Goal: Task Accomplishment & Management: Manage account settings

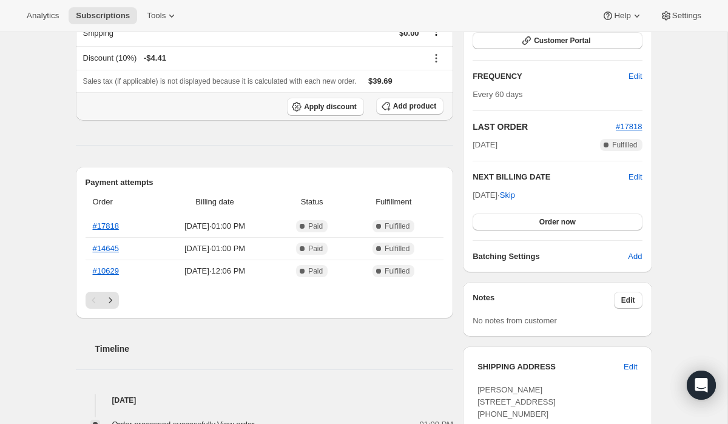
scroll to position [186, 0]
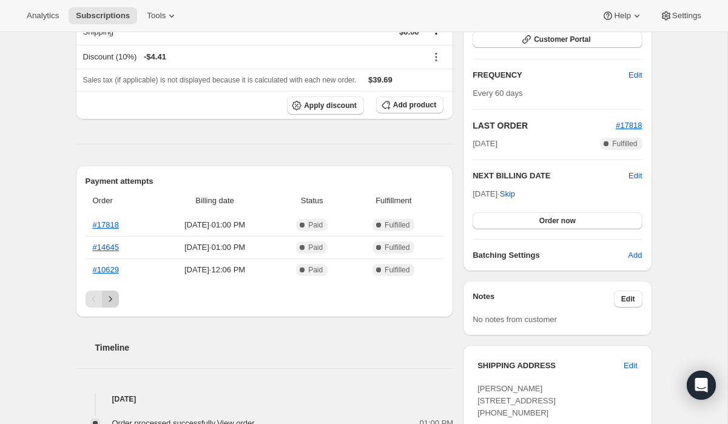
click at [112, 298] on icon "Next" at bounding box center [110, 299] width 12 height 12
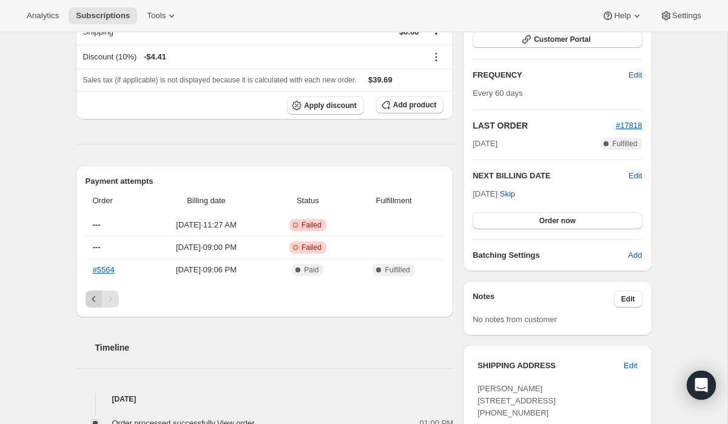
click at [90, 300] on icon "Previous" at bounding box center [94, 299] width 12 height 12
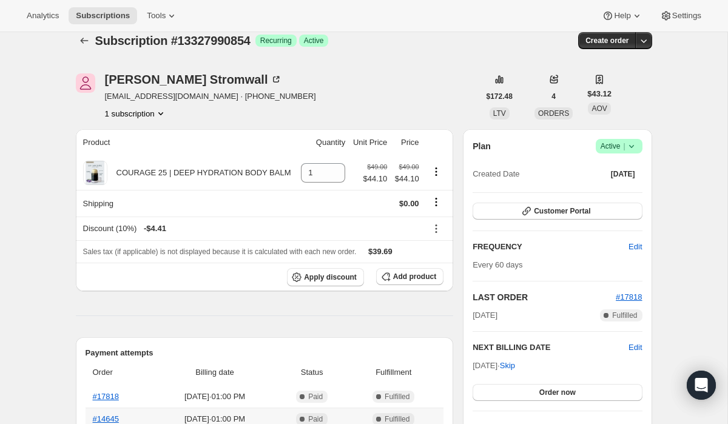
scroll to position [0, 0]
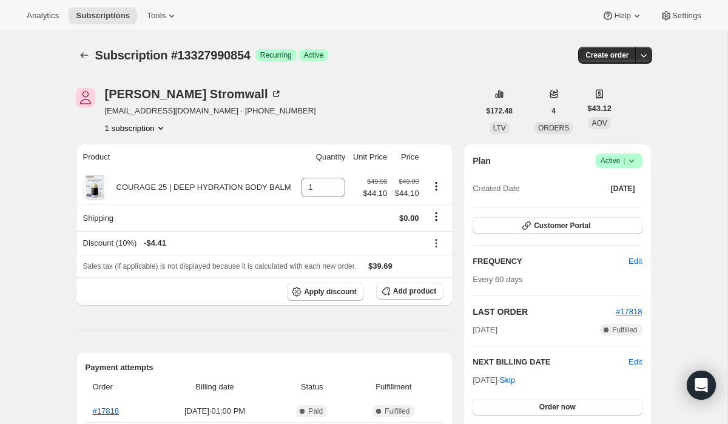
click at [632, 162] on icon at bounding box center [631, 161] width 12 height 12
click at [609, 206] on span "Cancel subscription" at bounding box center [615, 205] width 69 height 9
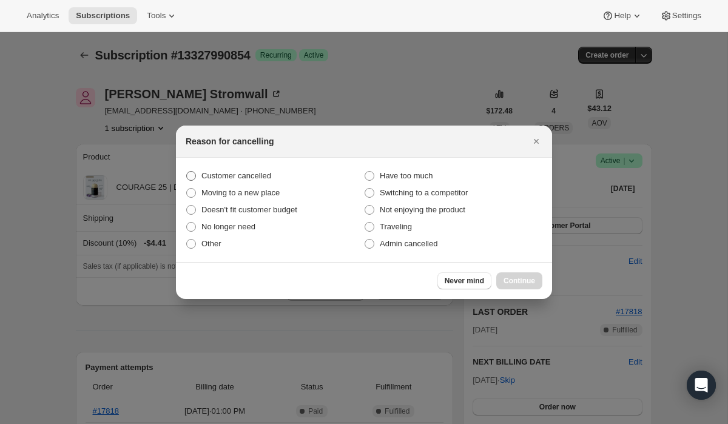
click at [251, 172] on span "Customer cancelled" at bounding box center [236, 175] width 70 height 9
click at [187, 172] on input "Customer cancelled" at bounding box center [186, 171] width 1 height 1
radio input "true"
click at [526, 286] on button "Continue" at bounding box center [519, 280] width 46 height 17
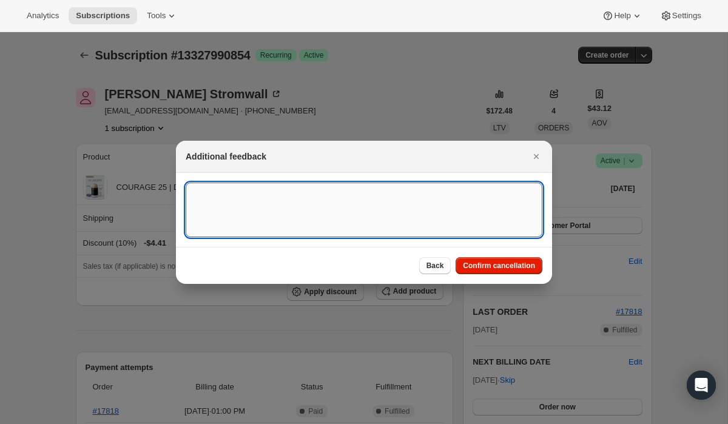
click at [304, 204] on textarea ":rbm:" at bounding box center [364, 210] width 357 height 55
paste textarea "15097"
type textarea "Customer Cancelled, Ticket # 15097"
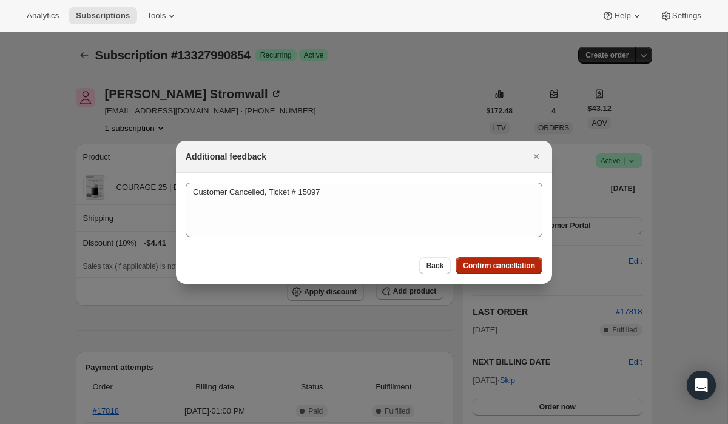
click at [496, 271] on button "Confirm cancellation" at bounding box center [498, 265] width 87 height 17
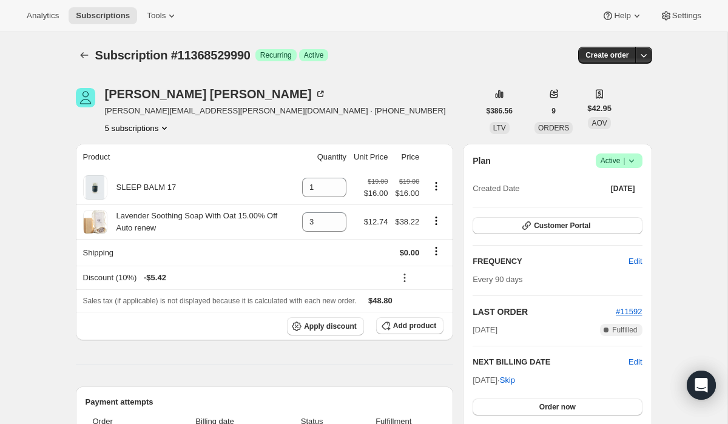
click at [141, 129] on button "5 subscriptions" at bounding box center [138, 128] width 66 height 12
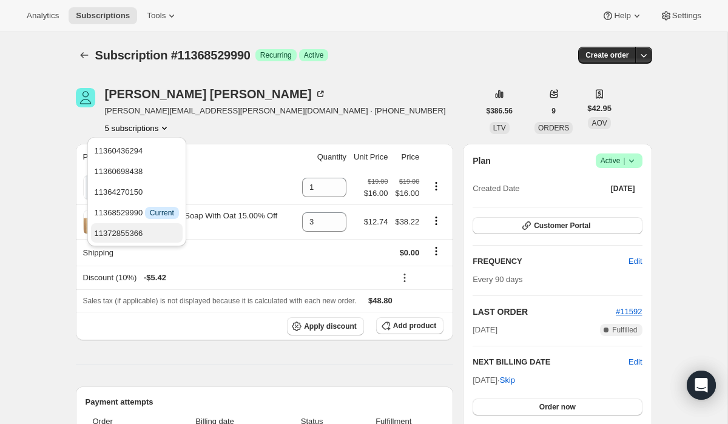
click at [135, 233] on span "11372855366" at bounding box center [119, 233] width 49 height 9
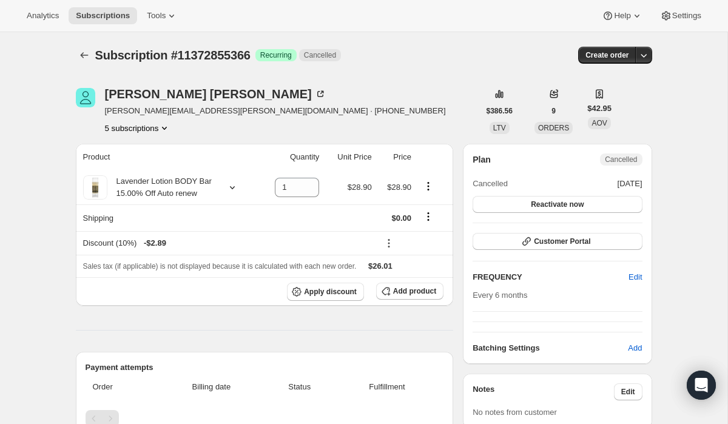
click at [144, 128] on button "5 subscriptions" at bounding box center [138, 128] width 66 height 12
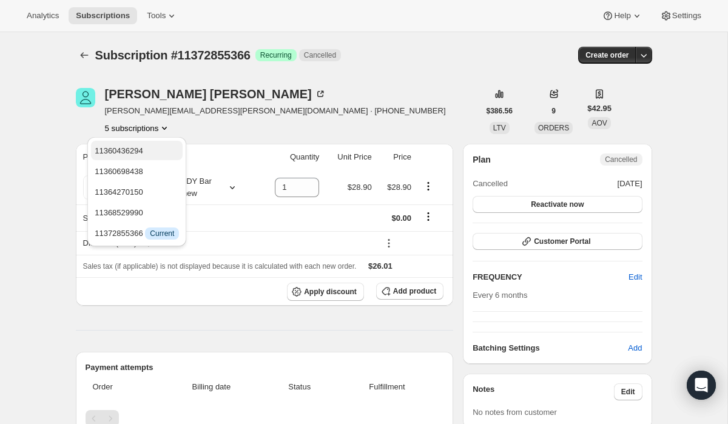
click at [143, 154] on span "11360436294" at bounding box center [119, 150] width 49 height 9
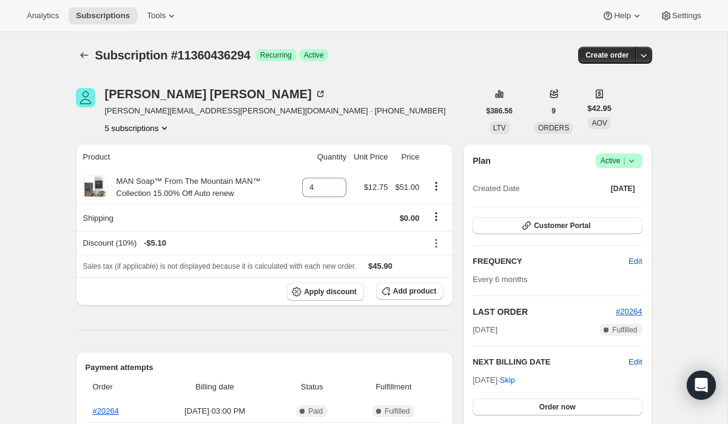
click at [146, 129] on button "5 subscriptions" at bounding box center [138, 128] width 66 height 12
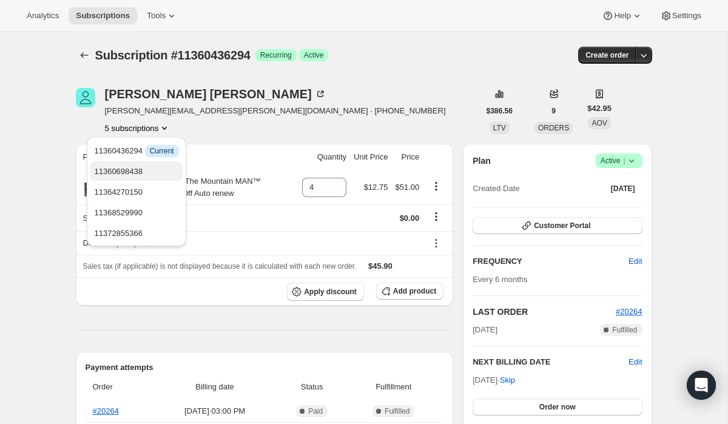
click at [143, 170] on span "11360698438" at bounding box center [118, 171] width 49 height 9
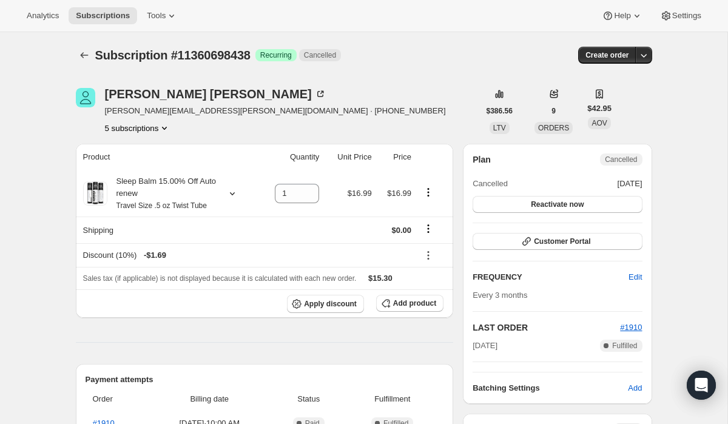
click at [144, 127] on button "5 subscriptions" at bounding box center [138, 128] width 66 height 12
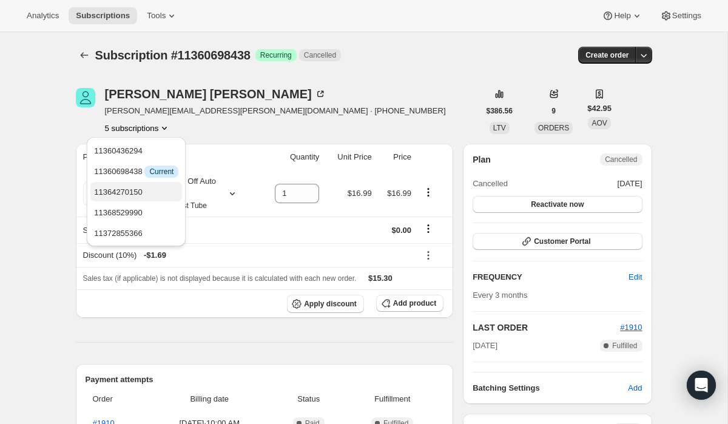
click at [132, 193] on span "11364270150" at bounding box center [118, 191] width 49 height 9
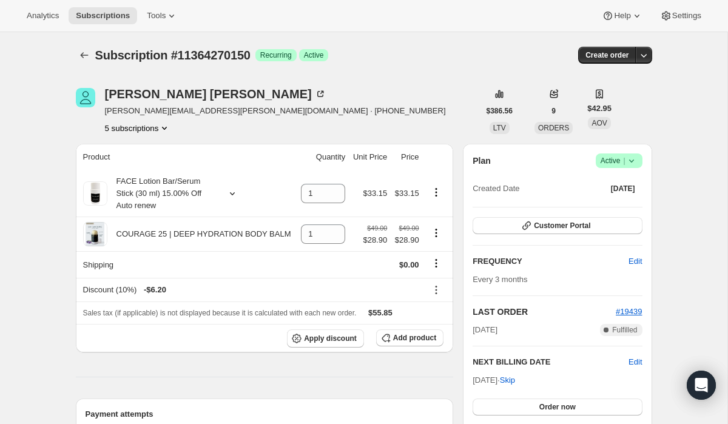
click at [167, 128] on icon "Product actions" at bounding box center [164, 128] width 5 height 3
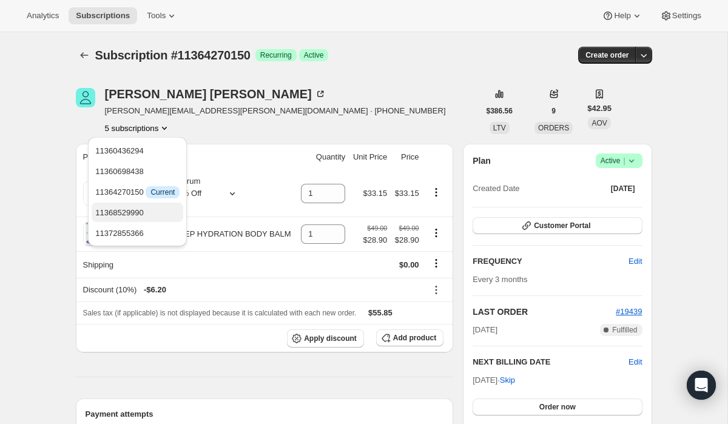
click at [144, 209] on span "11368529990" at bounding box center [119, 212] width 49 height 9
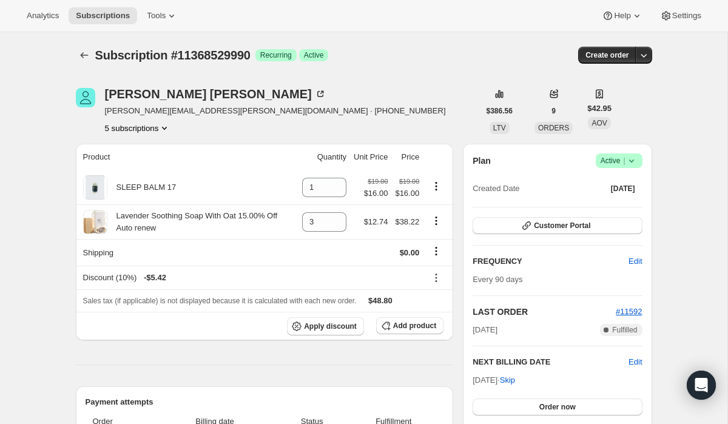
click at [154, 127] on button "5 subscriptions" at bounding box center [138, 128] width 66 height 12
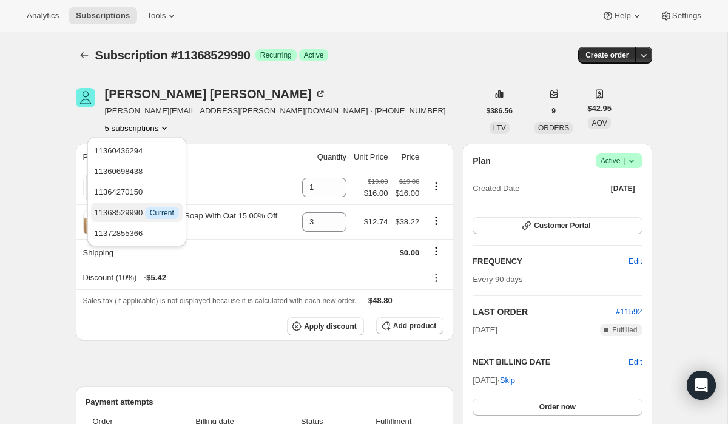
click at [143, 213] on span "11368529990 Info Current" at bounding box center [137, 212] width 84 height 9
click at [340, 55] on div "Subscription #11368529990 Success Recurring Success Active" at bounding box center [270, 55] width 351 height 17
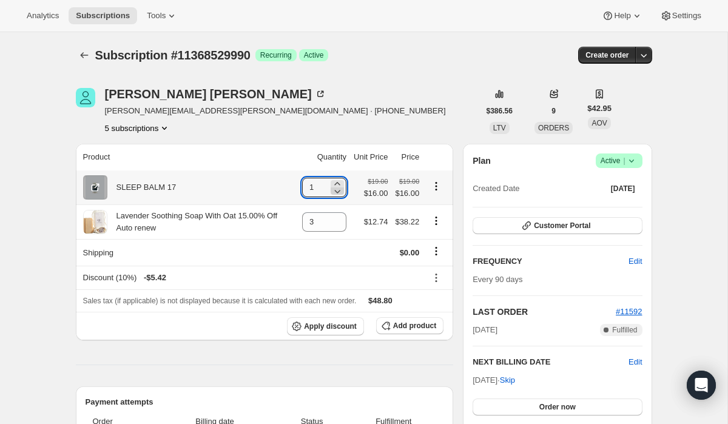
click at [335, 192] on icon at bounding box center [338, 192] width 6 height 4
type input "0"
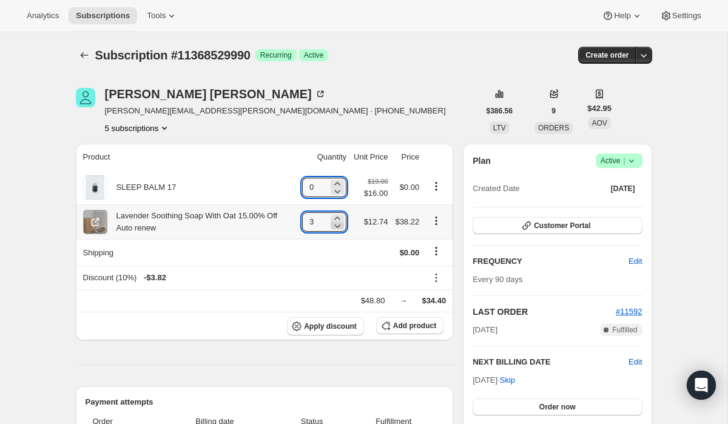
click at [335, 226] on icon at bounding box center [338, 226] width 6 height 4
type input "2"
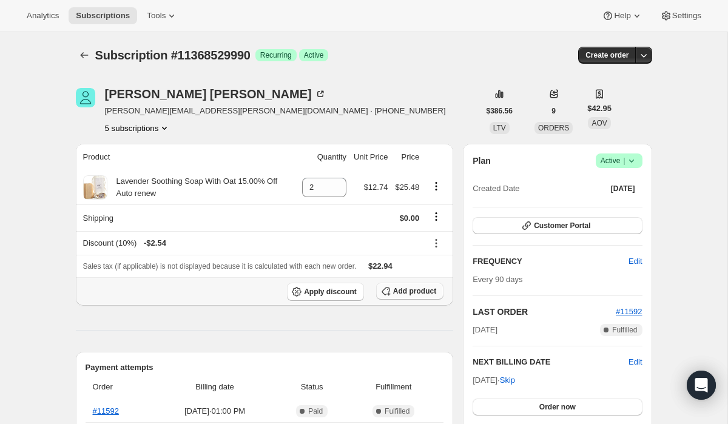
click at [402, 297] on button "Add product" at bounding box center [409, 291] width 67 height 17
click at [146, 123] on button "5 subscriptions" at bounding box center [138, 128] width 66 height 12
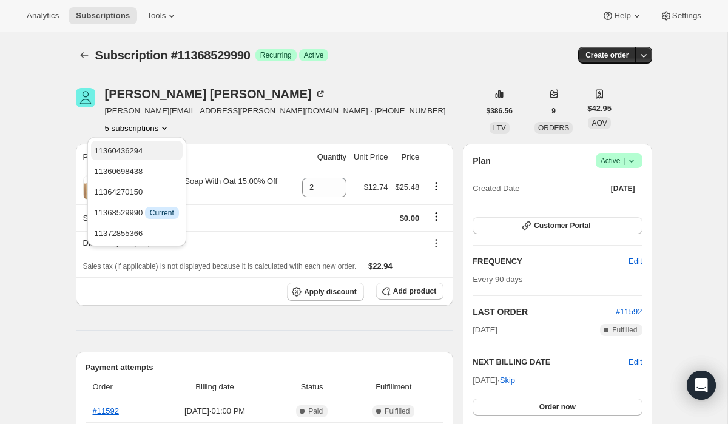
click at [139, 148] on span "11360436294" at bounding box center [119, 150] width 49 height 9
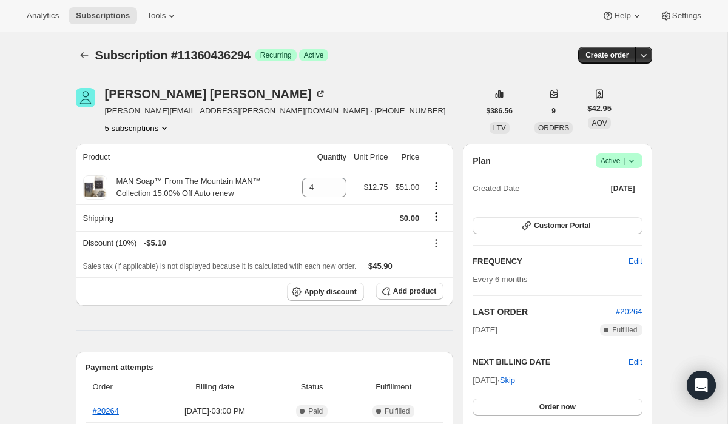
click at [628, 159] on icon at bounding box center [631, 161] width 12 height 12
click at [616, 206] on span "Cancel subscription" at bounding box center [615, 205] width 69 height 9
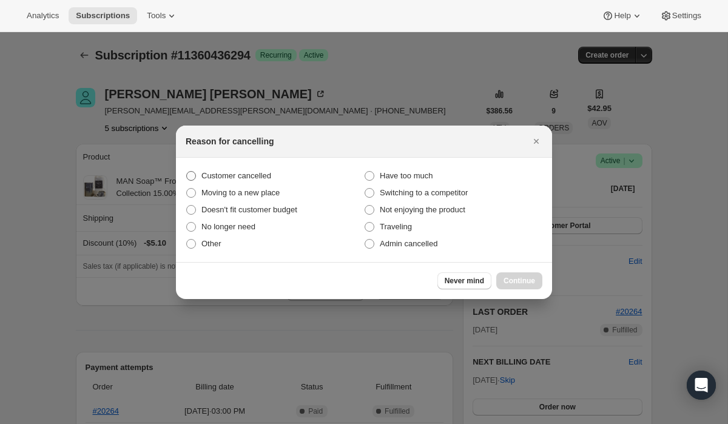
click at [261, 170] on span "Customer cancelled" at bounding box center [236, 176] width 70 height 12
click at [187, 171] on input "Customer cancelled" at bounding box center [186, 171] width 1 height 1
radio input "true"
click at [526, 284] on span "Continue" at bounding box center [519, 281] width 32 height 10
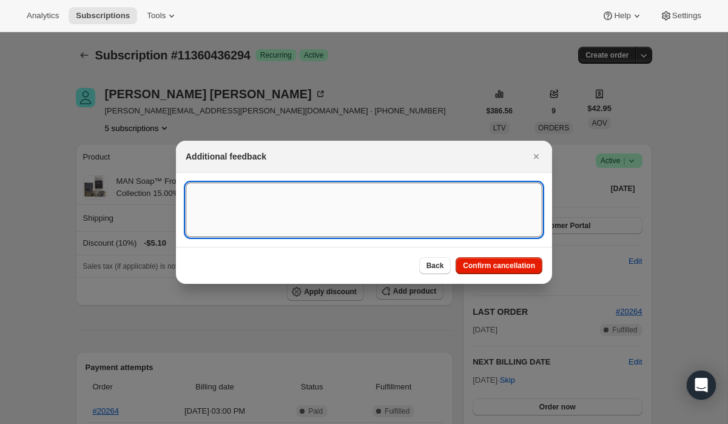
click at [349, 212] on textarea ":rsa:" at bounding box center [364, 210] width 357 height 55
type textarea "Customer Cancelled per phone conversation on [DATE]."
click at [502, 270] on button "Confirm cancellation" at bounding box center [498, 265] width 87 height 17
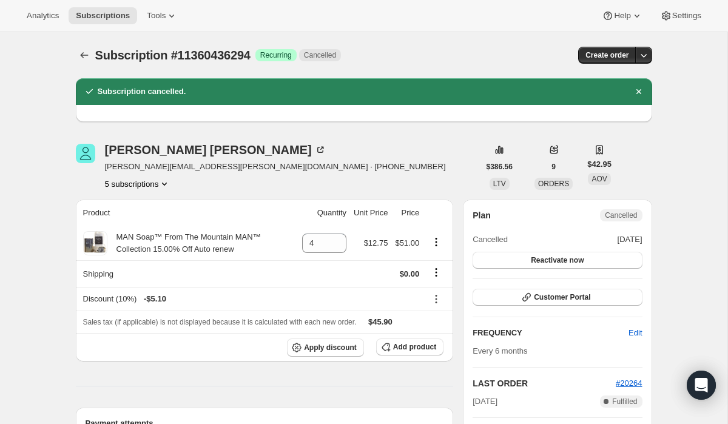
click at [139, 185] on button "5 subscriptions" at bounding box center [138, 184] width 66 height 12
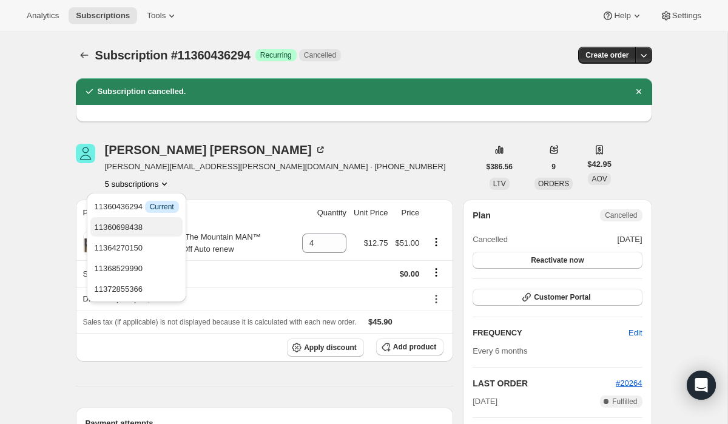
click at [138, 224] on span "11360698438" at bounding box center [118, 227] width 49 height 9
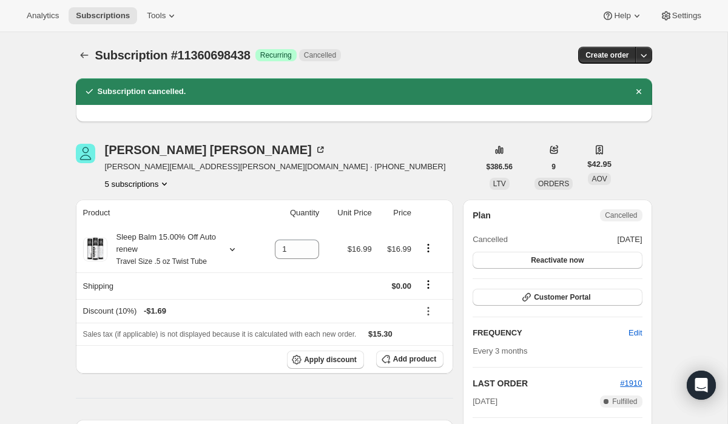
click at [139, 183] on button "5 subscriptions" at bounding box center [138, 184] width 66 height 12
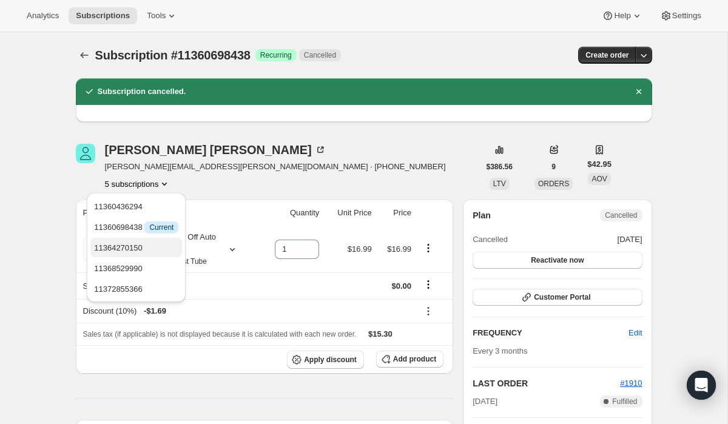
click at [138, 248] on span "11364270150" at bounding box center [118, 247] width 49 height 9
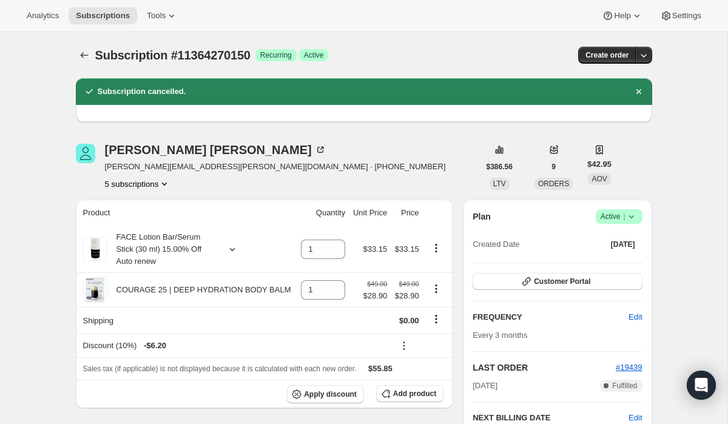
click at [632, 217] on icon at bounding box center [630, 216] width 5 height 3
click at [616, 264] on span "Cancel subscription" at bounding box center [615, 261] width 69 height 9
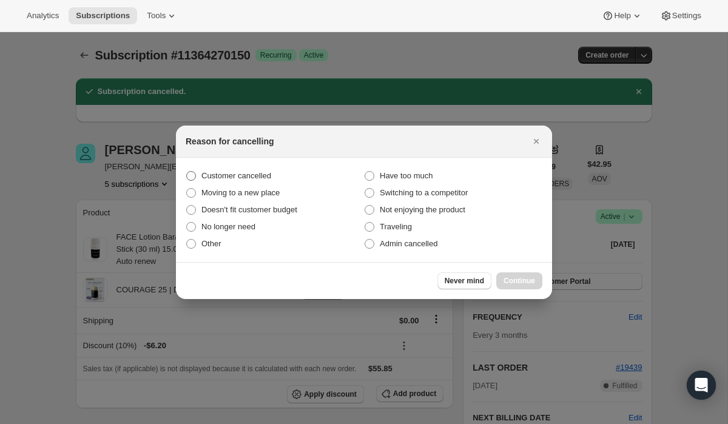
click at [257, 173] on span "Customer cancelled" at bounding box center [236, 175] width 70 height 9
click at [187, 172] on input "Customer cancelled" at bounding box center [186, 171] width 1 height 1
radio input "true"
click at [521, 282] on span "Continue" at bounding box center [519, 281] width 32 height 10
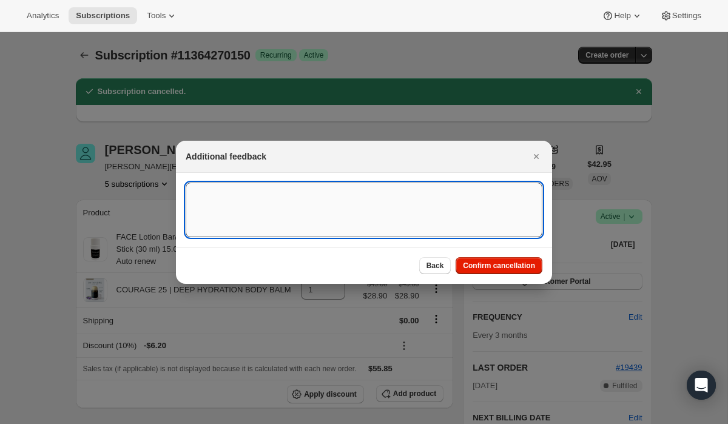
click at [323, 207] on textarea ":r12q:" at bounding box center [364, 210] width 357 height 55
type textarea "Customer Cancelled per phone conversation on [DATE]."
click at [477, 264] on span "Confirm cancellation" at bounding box center [499, 266] width 72 height 10
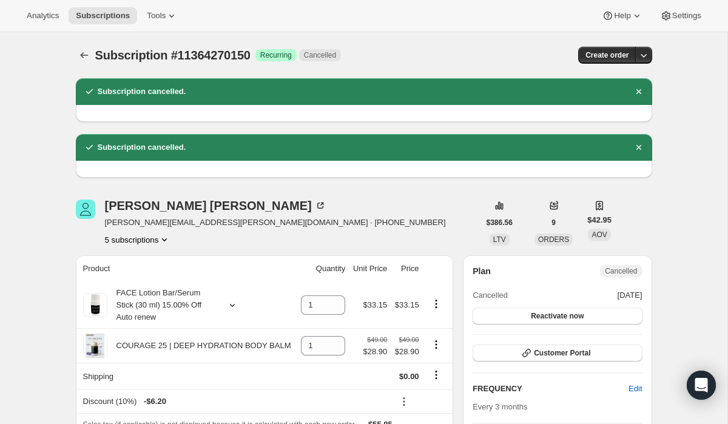
click at [144, 238] on button "5 subscriptions" at bounding box center [138, 239] width 66 height 12
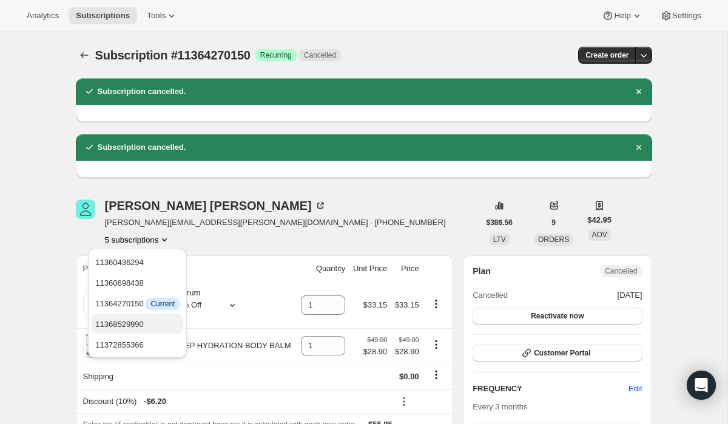
click at [146, 318] on span "11368529990" at bounding box center [137, 324] width 84 height 12
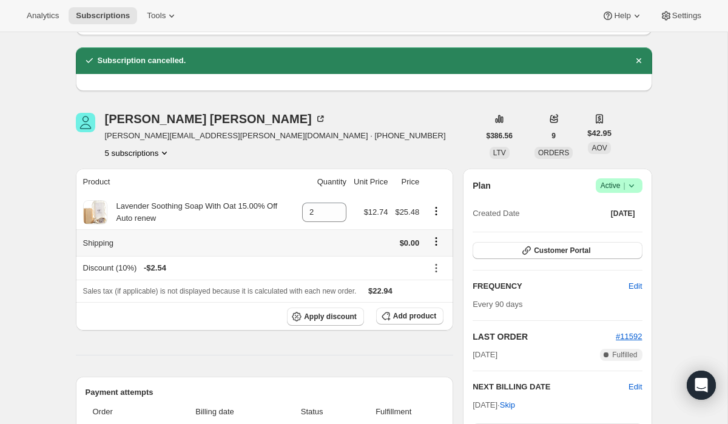
scroll to position [91, 0]
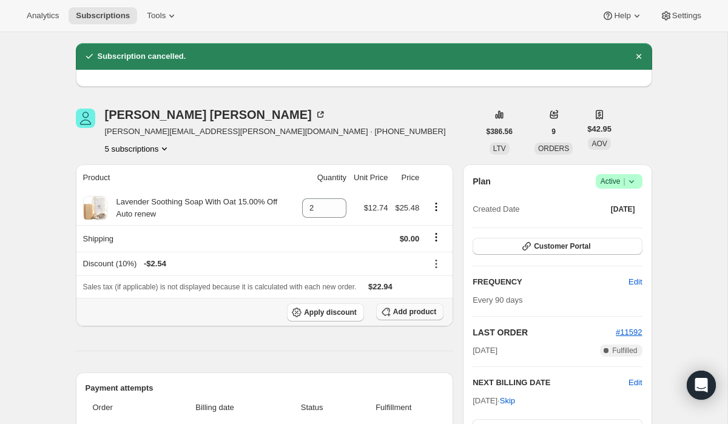
click at [426, 313] on span "Add product" at bounding box center [414, 312] width 43 height 10
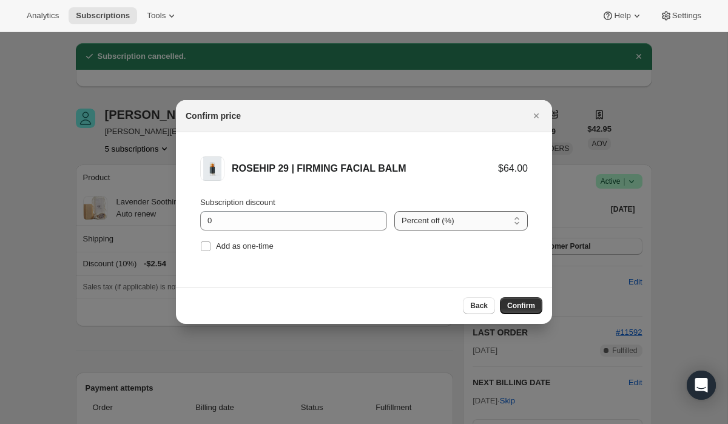
click at [413, 225] on select "Percent off (%) Amount off ($)" at bounding box center [460, 220] width 133 height 19
select select "fixed"
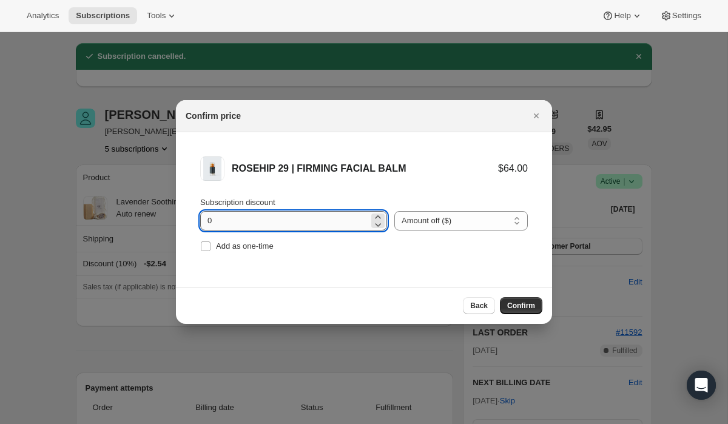
click at [296, 223] on input "0" at bounding box center [284, 220] width 169 height 19
type input "30.85"
click at [525, 310] on span "Confirm" at bounding box center [521, 306] width 28 height 10
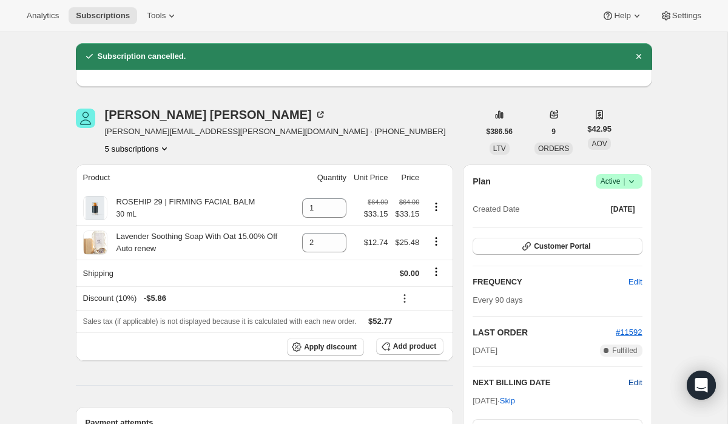
click at [636, 383] on span "Edit" at bounding box center [634, 383] width 13 height 12
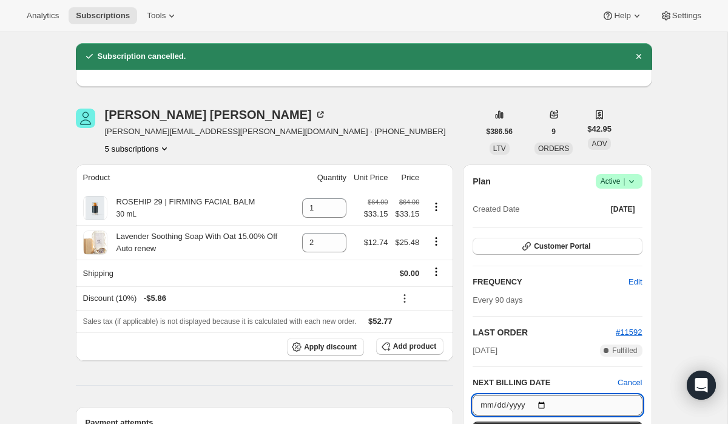
click at [544, 404] on input "[DATE]" at bounding box center [556, 405] width 169 height 21
type input "[DATE]"
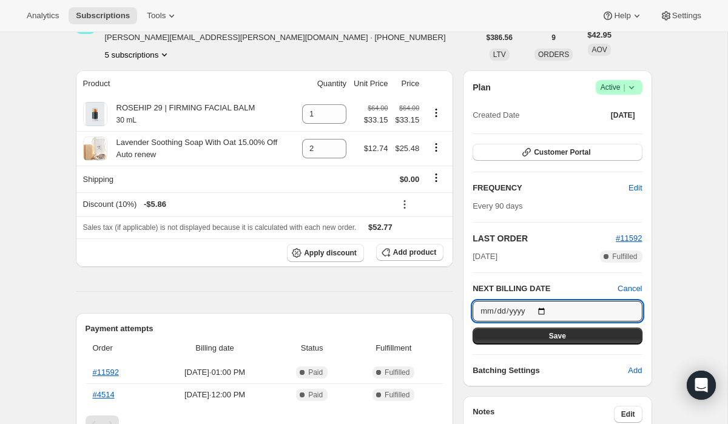
scroll to position [186, 0]
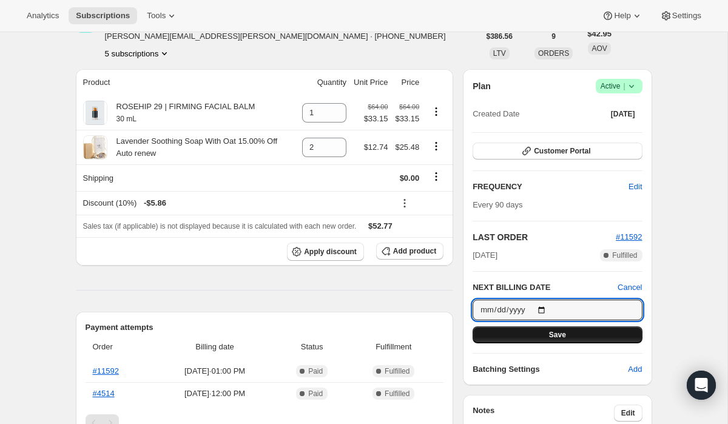
click at [571, 334] on button "Save" at bounding box center [556, 334] width 169 height 17
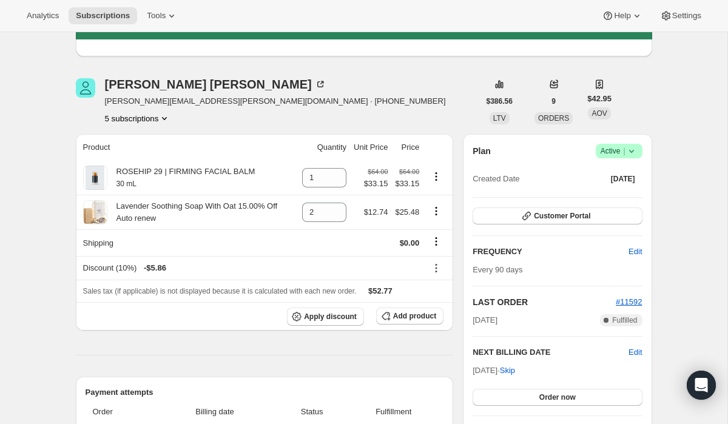
scroll to position [159, 0]
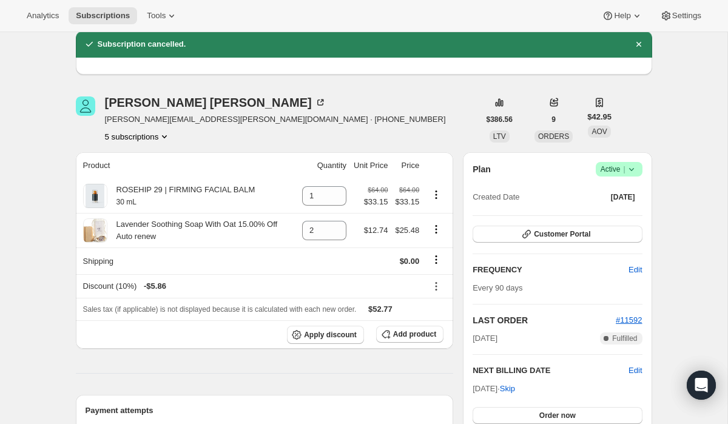
click at [131, 137] on button "5 subscriptions" at bounding box center [138, 136] width 66 height 12
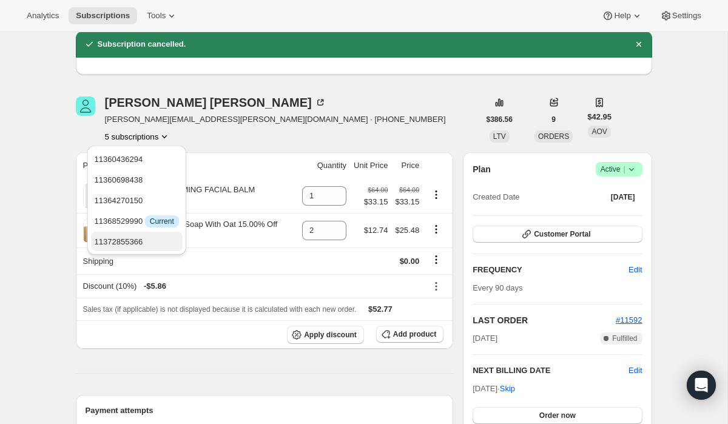
click at [142, 237] on span "11372855366" at bounding box center [119, 241] width 49 height 9
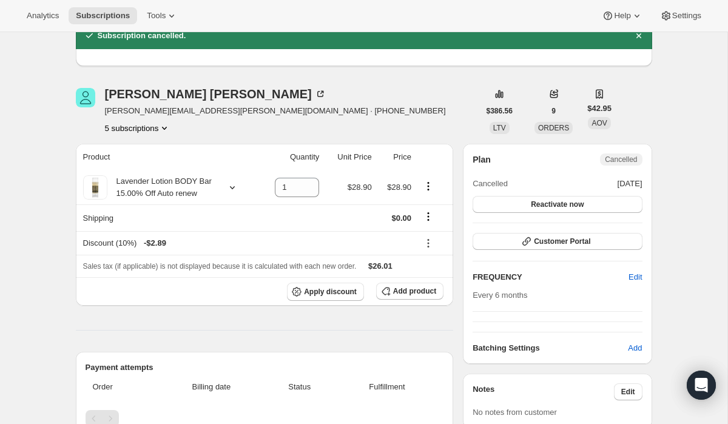
scroll to position [170, 0]
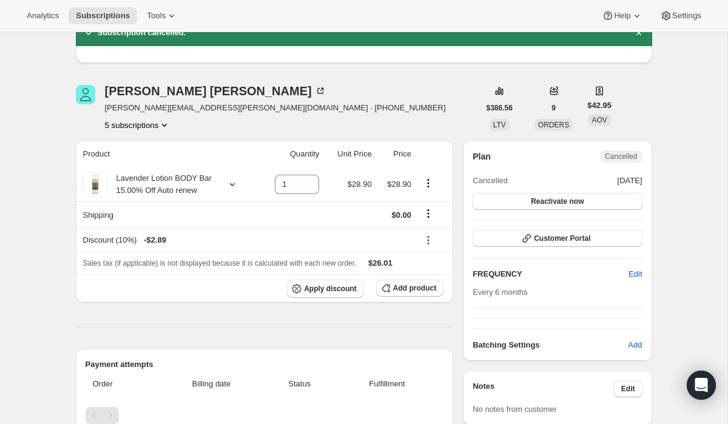
click at [159, 125] on button "5 subscriptions" at bounding box center [138, 125] width 66 height 12
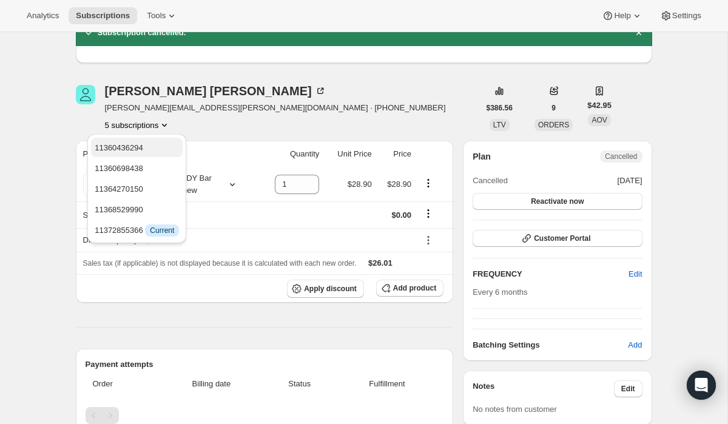
click at [155, 147] on span "11360436294" at bounding box center [137, 148] width 84 height 12
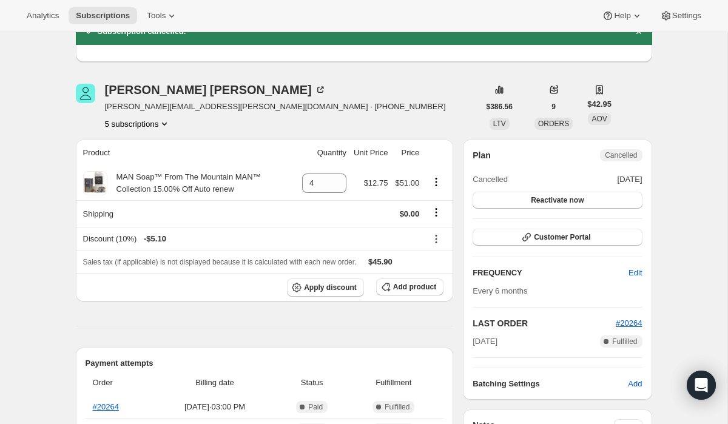
scroll to position [178, 0]
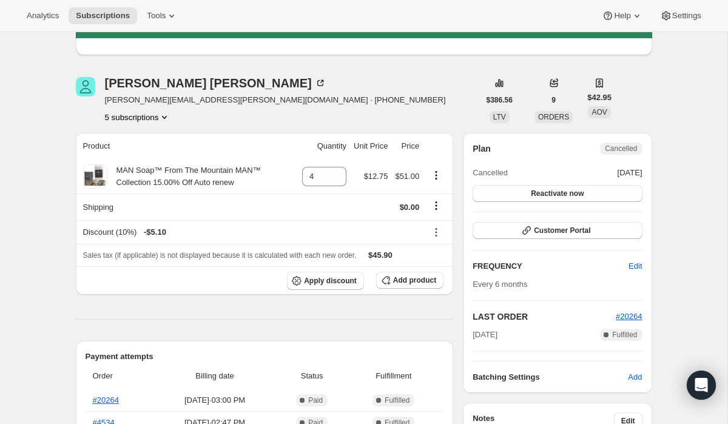
click at [155, 118] on button "5 subscriptions" at bounding box center [138, 117] width 66 height 12
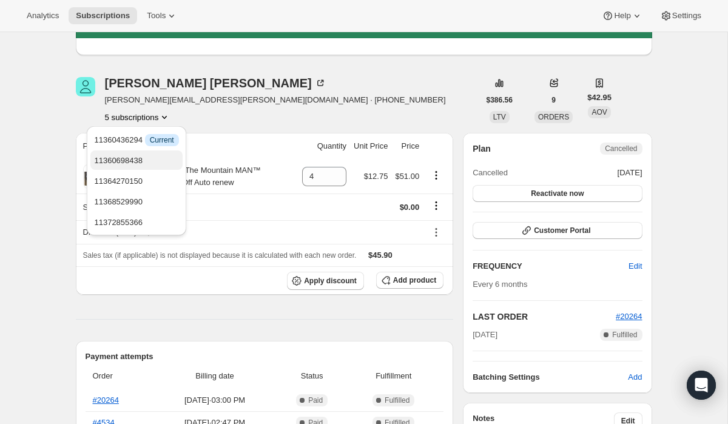
click at [153, 161] on span "11360698438" at bounding box center [136, 161] width 84 height 12
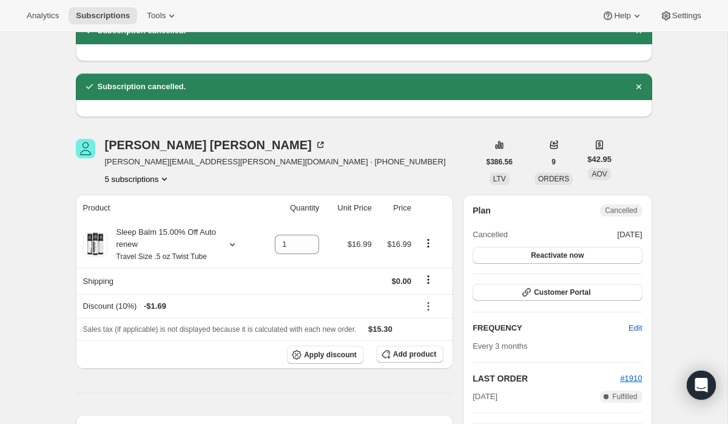
scroll to position [120, 0]
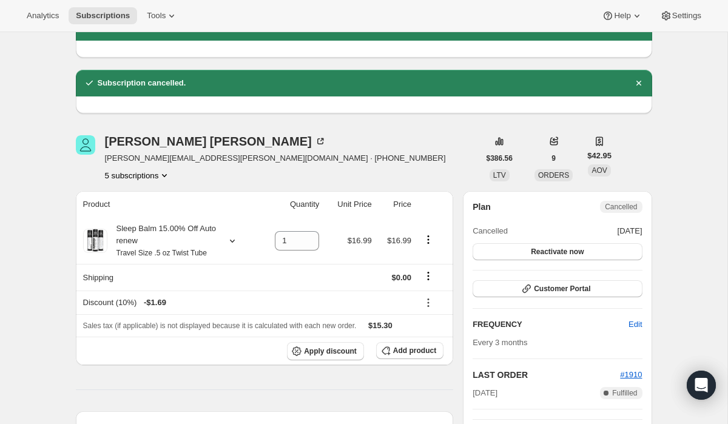
click at [146, 178] on button "5 subscriptions" at bounding box center [138, 175] width 66 height 12
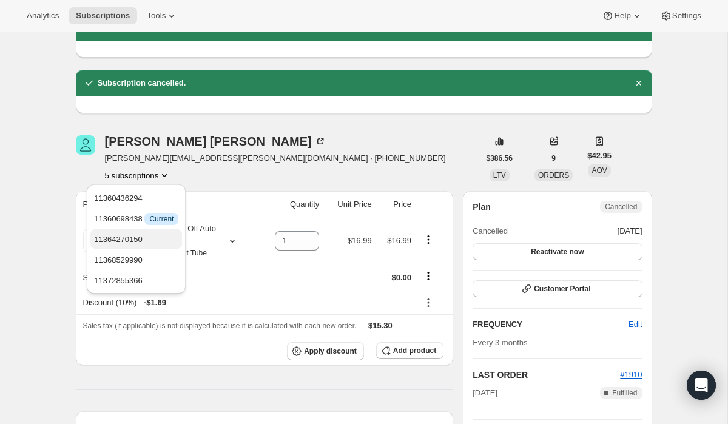
click at [143, 241] on span "11364270150" at bounding box center [118, 239] width 49 height 9
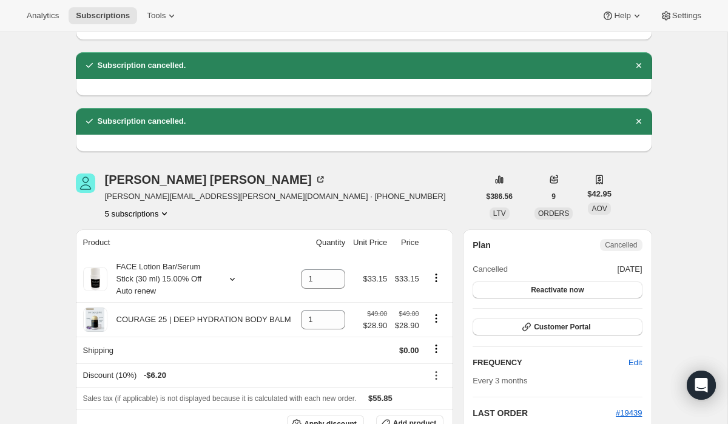
scroll to position [82, 0]
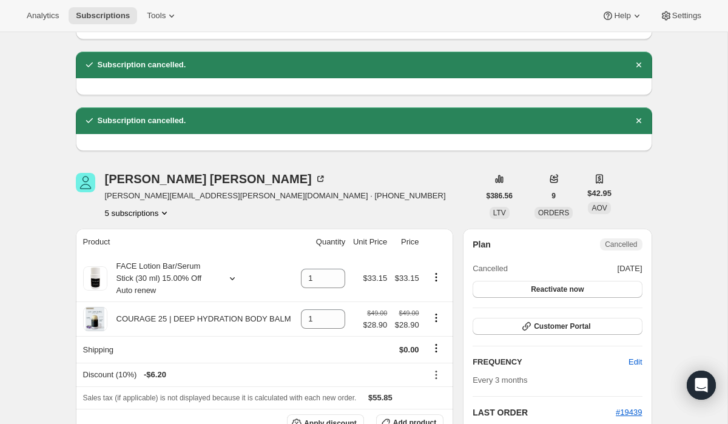
click at [154, 212] on button "5 subscriptions" at bounding box center [138, 213] width 66 height 12
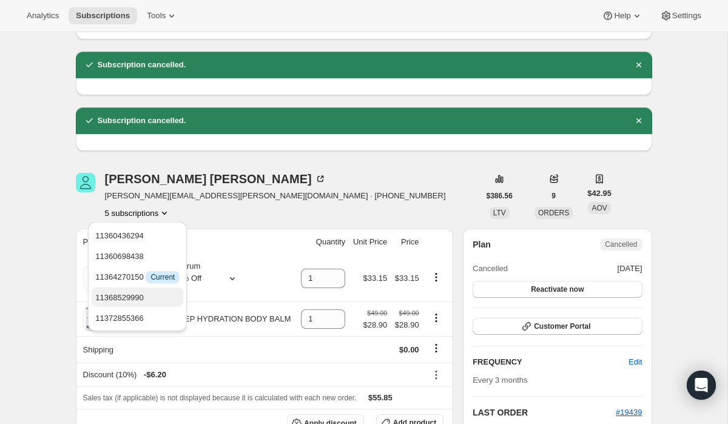
click at [150, 301] on span "11368529990" at bounding box center [137, 298] width 84 height 12
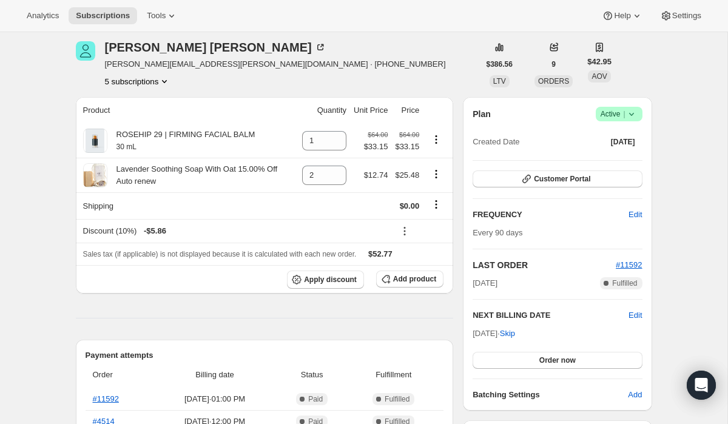
scroll to position [213, 0]
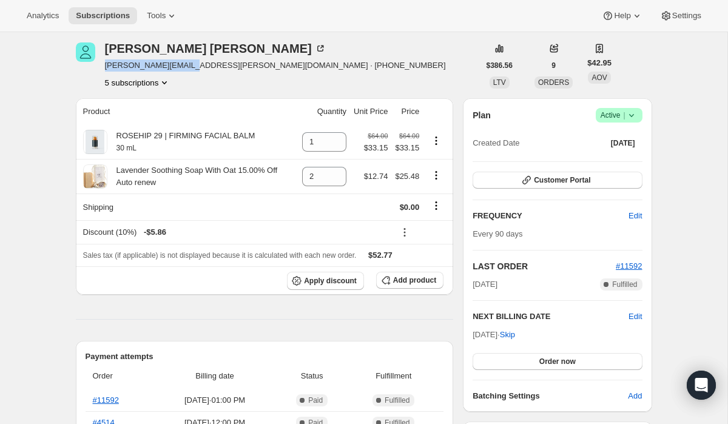
drag, startPoint x: 182, startPoint y: 67, endPoint x: 104, endPoint y: 69, distance: 77.7
click at [105, 69] on span "[PERSON_NAME][EMAIL_ADDRESS][PERSON_NAME][DOMAIN_NAME] · [PHONE_NUMBER]" at bounding box center [275, 65] width 341 height 12
copy span "[PERSON_NAME][EMAIL_ADDRESS][PERSON_NAME][DOMAIN_NAME]"
click at [637, 217] on span "Edit" at bounding box center [634, 216] width 13 height 12
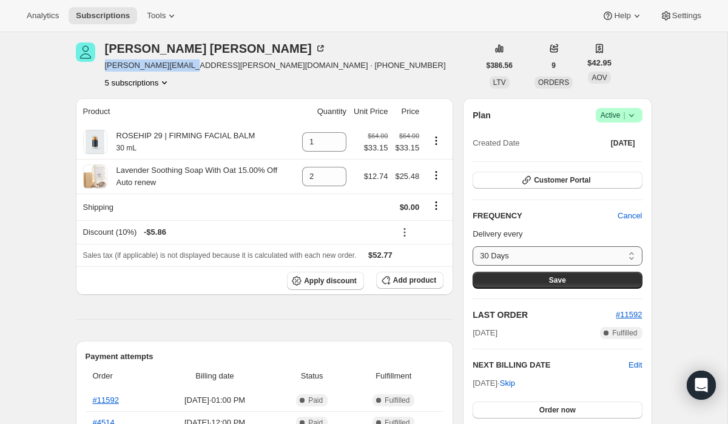
click at [589, 253] on select "30 Days 45 Days 60 Days Custom..." at bounding box center [556, 255] width 169 height 19
select select "custom"
select select "MONTH"
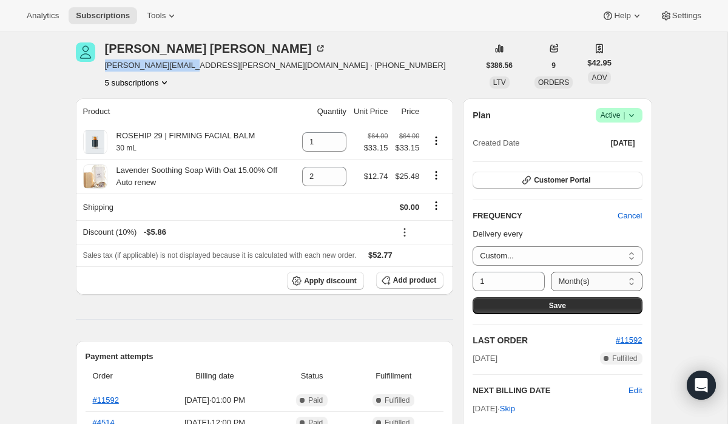
click at [631, 277] on select "Day(s) Week(s) Month(s) Year(s)" at bounding box center [596, 281] width 91 height 19
click at [491, 280] on input "1" at bounding box center [499, 281] width 54 height 19
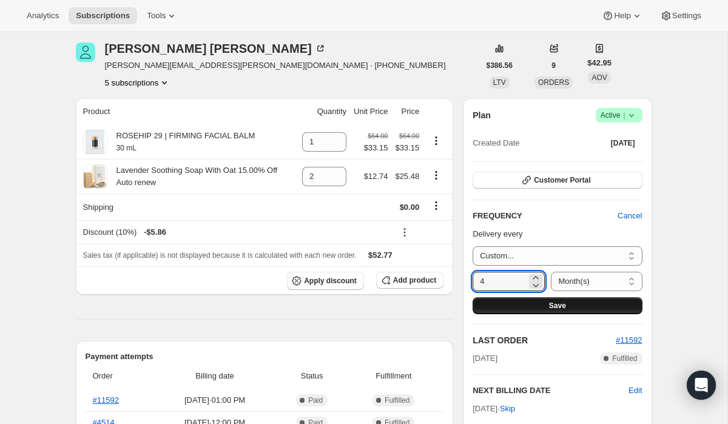
type input "4"
click at [554, 308] on span "Save" at bounding box center [557, 306] width 17 height 10
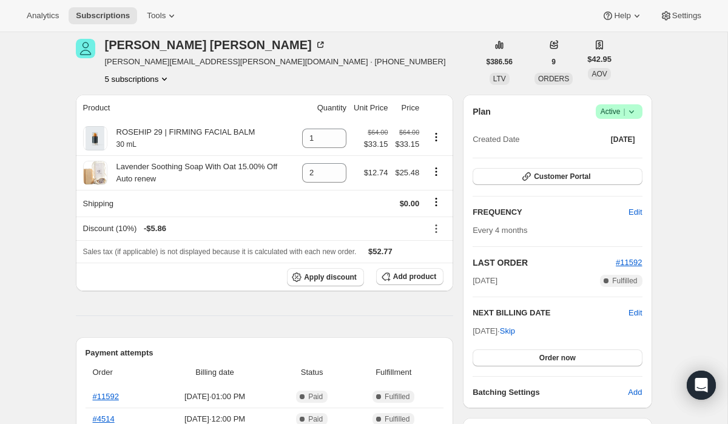
scroll to position [284, 0]
